Goal: Task Accomplishment & Management: Complete application form

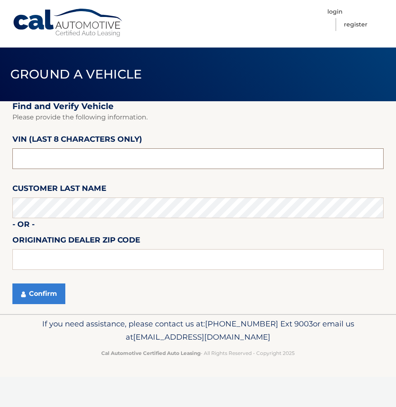
click at [94, 163] on input "text" at bounding box center [197, 158] width 371 height 21
click at [87, 256] on input "text" at bounding box center [197, 259] width 371 height 21
click at [91, 158] on input "text" at bounding box center [197, 158] width 371 height 21
type input "NC547030"
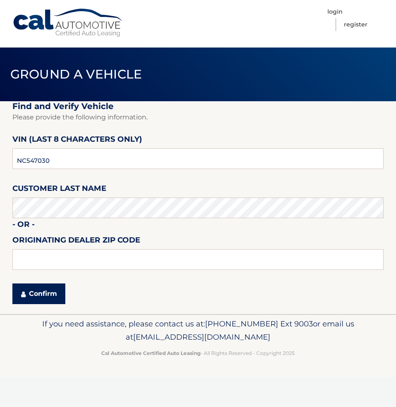
click at [24, 288] on button "Confirm" at bounding box center [38, 293] width 53 height 21
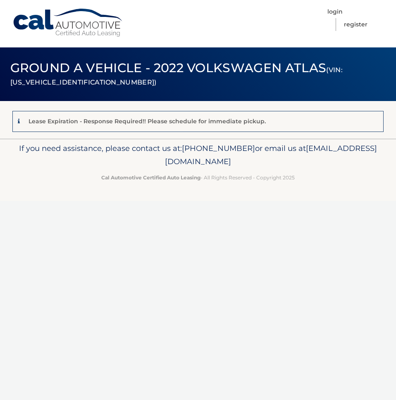
click at [62, 84] on small "(VIN: [US_VEHICLE_IDENTIFICATION_NUMBER])" at bounding box center [176, 76] width 332 height 20
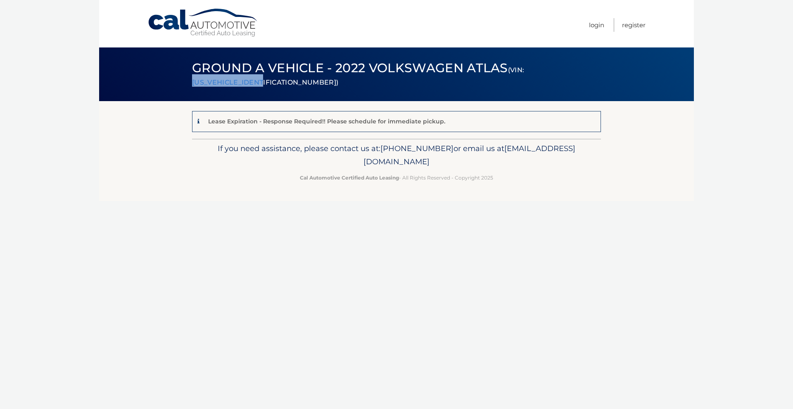
click at [225, 80] on small "(VIN: [US_VEHICLE_IDENTIFICATION_NUMBER])" at bounding box center [358, 76] width 332 height 20
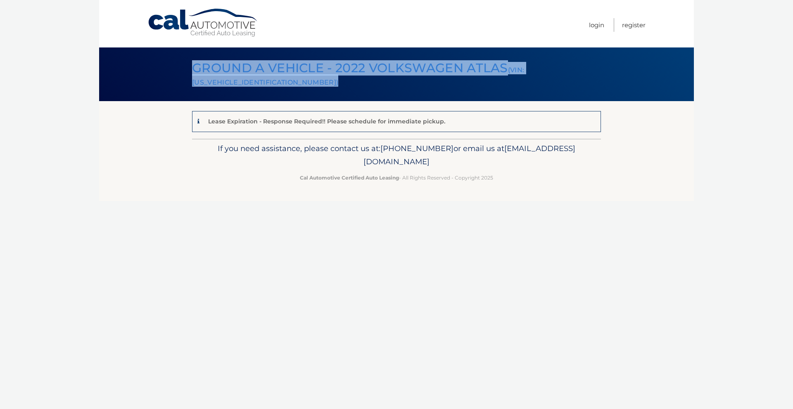
click at [225, 80] on small "(VIN: [US_VEHICLE_IDENTIFICATION_NUMBER])" at bounding box center [358, 76] width 332 height 20
click at [324, 78] on h1 "Ground a Vehicle - 2022 Volkswagen Atlas (VIN: [US_VEHICLE_IDENTIFICATION_NUMBE…" at bounding box center [387, 74] width 409 height 34
click at [306, 64] on span "Ground a Vehicle - 2022 Volkswagen Atlas (VIN: [US_VEHICLE_IDENTIFICATION_NUMBE…" at bounding box center [358, 74] width 332 height 28
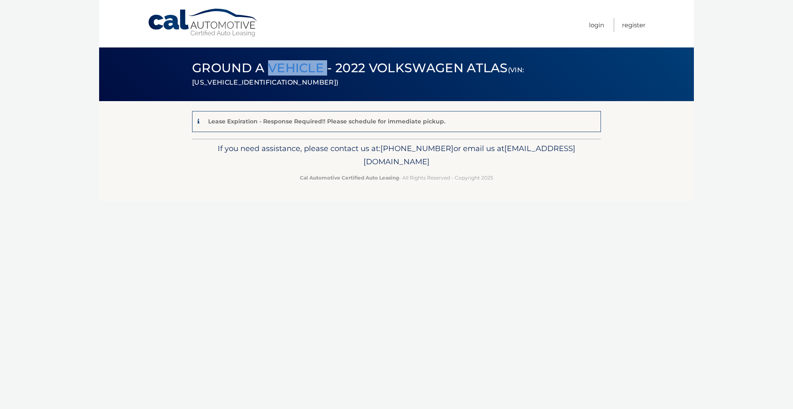
click at [306, 64] on span "Ground a Vehicle - 2022 Volkswagen Atlas (VIN: [US_VEHICLE_IDENTIFICATION_NUMBE…" at bounding box center [358, 74] width 332 height 28
click at [321, 85] on h1 "Ground a Vehicle - 2022 Volkswagen Atlas (VIN: [US_VEHICLE_IDENTIFICATION_NUMBE…" at bounding box center [387, 74] width 409 height 34
click at [395, 26] on link "Login" at bounding box center [596, 25] width 15 height 14
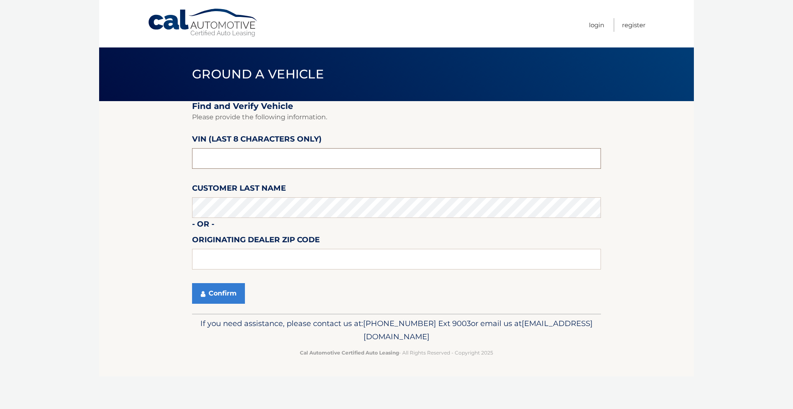
click at [322, 152] on input "text" at bounding box center [396, 158] width 409 height 21
click at [273, 169] on fieldset "Find and Verify Vehicle Please provide the following information. VIN (last 8 c…" at bounding box center [396, 207] width 409 height 213
click at [274, 161] on input "text" at bounding box center [396, 158] width 409 height 21
type input "N*******"
type input "NC547030"
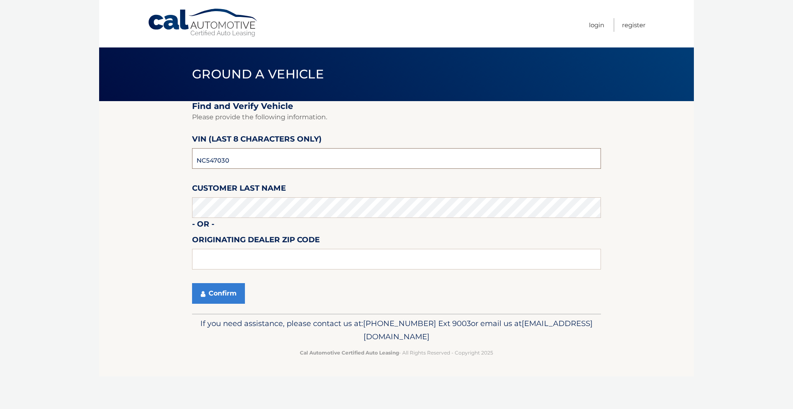
click at [192, 283] on button "Confirm" at bounding box center [218, 293] width 53 height 21
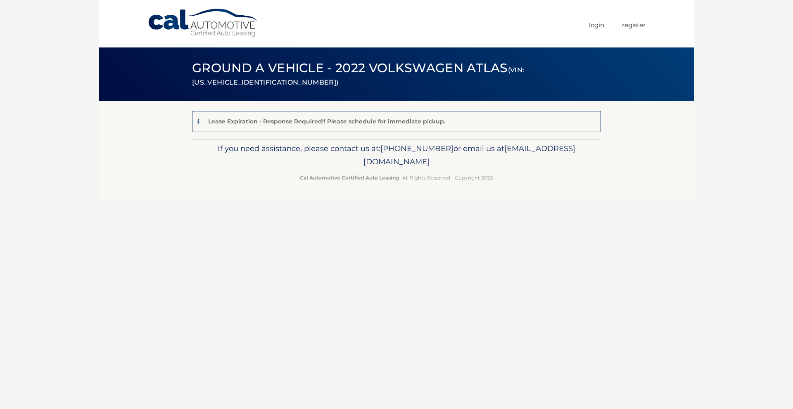
click at [272, 119] on p "Lease Expiration - Response Required!! Please schedule for immediate pickup." at bounding box center [326, 121] width 237 height 7
click at [195, 122] on div "Lease Expiration - Response Required!! Please schedule for immediate pickup." at bounding box center [396, 121] width 409 height 21
click at [203, 122] on div "Lease Expiration - Response Required!! Please schedule for immediate pickup." at bounding box center [322, 121] width 246 height 10
